Goal: Information Seeking & Learning: Find specific fact

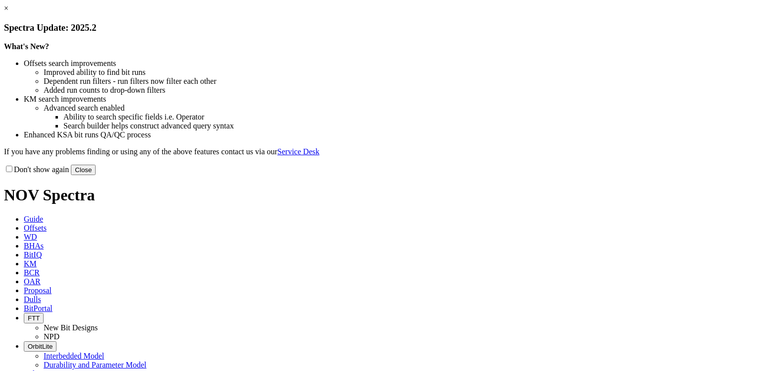
click at [8, 12] on link "×" at bounding box center [6, 8] width 4 height 8
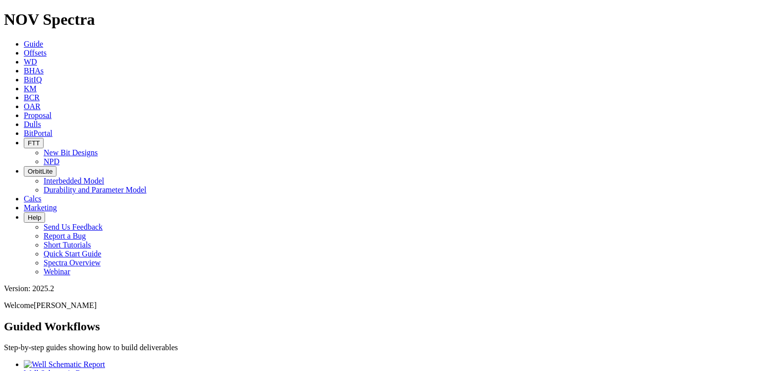
click at [47, 49] on span "Offsets" at bounding box center [35, 53] width 23 height 8
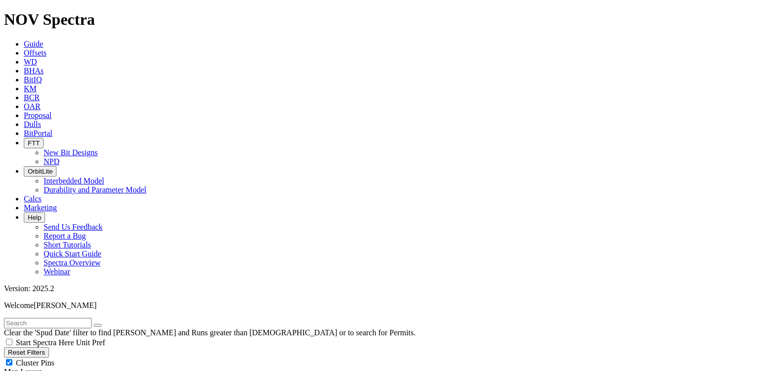
click at [50, 318] on input "text" at bounding box center [48, 323] width 88 height 10
paste input "WILDE GARNER 14EC 103H"
type input "WILDE GARNER 14EC 103H"
radio input "true"
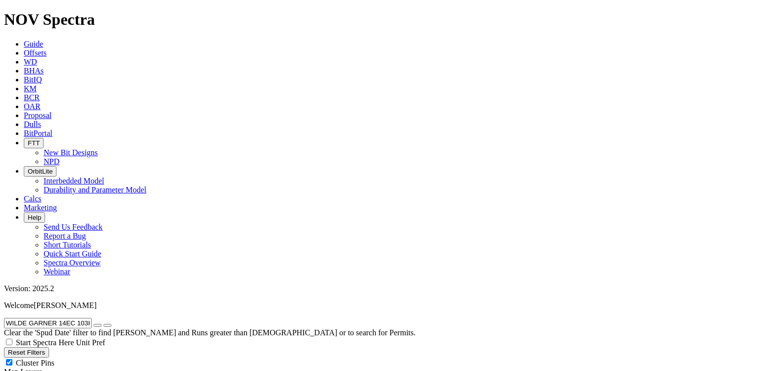
radio input "false"
click at [107, 325] on icon "submit" at bounding box center [107, 325] width 0 height 0
drag, startPoint x: 42, startPoint y: 323, endPoint x: 2, endPoint y: 323, distance: 39.1
drag, startPoint x: 126, startPoint y: 323, endPoint x: 82, endPoint y: 320, distance: 44.2
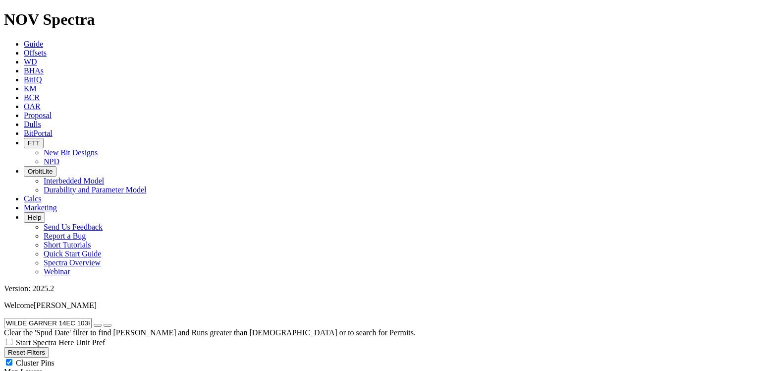
drag, startPoint x: 99, startPoint y: 45, endPoint x: 6, endPoint y: 43, distance: 93.1
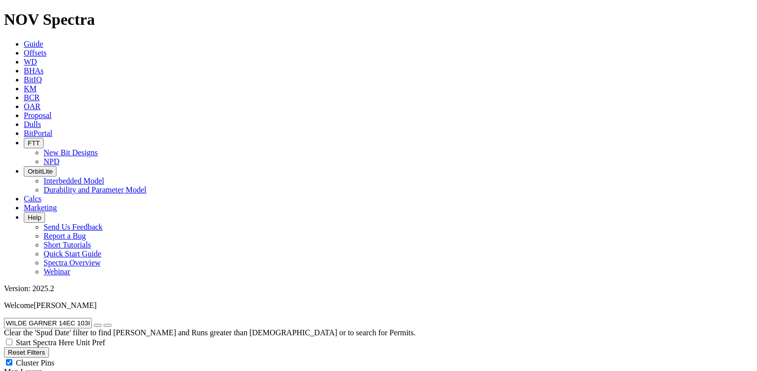
click at [6, 318] on input "WILDE GARNER 14EC 103H" at bounding box center [48, 323] width 88 height 10
paste input "[PERSON_NAME] unit 100G"
type input "[PERSON_NAME] unit 100GH"
click at [111, 323] on button "submit" at bounding box center [108, 324] width 8 height 3
radio input "false"
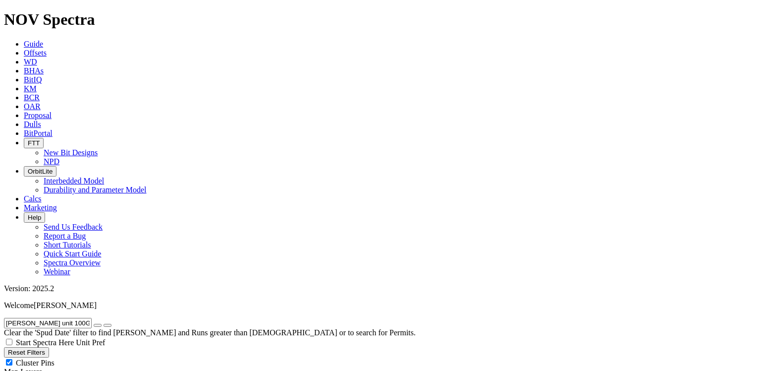
radio input "true"
